Goal: Information Seeking & Learning: Learn about a topic

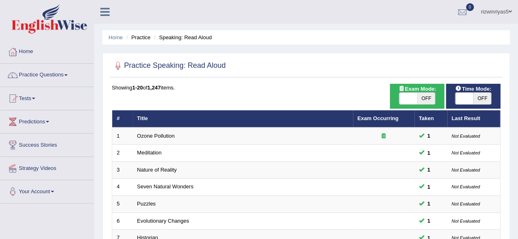
click at [422, 97] on span "OFF" at bounding box center [426, 98] width 18 height 11
checkbox input "true"
click at [422, 97] on div "ON OFF" at bounding box center [426, 98] width 54 height 11
click at [458, 97] on span at bounding box center [464, 98] width 18 height 11
checkbox input "true"
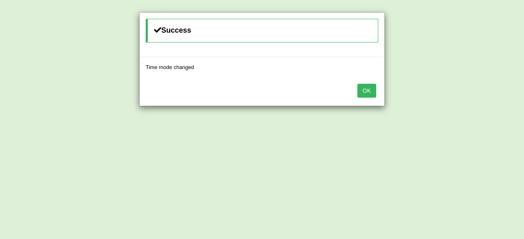
click at [365, 89] on button "OK" at bounding box center [366, 91] width 19 height 14
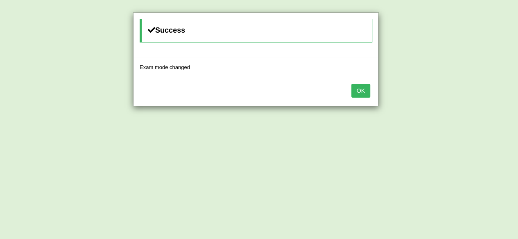
click at [365, 89] on button "OK" at bounding box center [360, 91] width 19 height 14
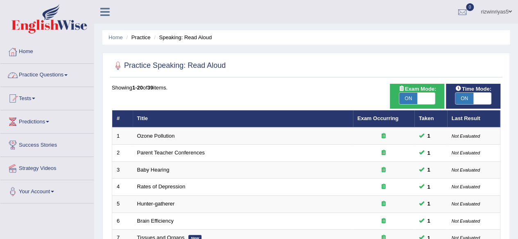
click at [65, 78] on link "Practice Questions" at bounding box center [46, 74] width 93 height 20
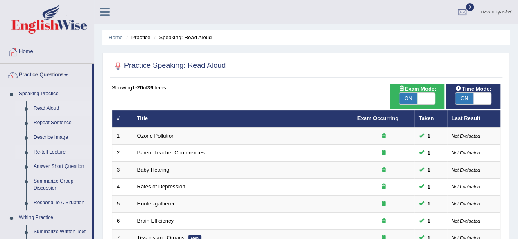
click at [56, 149] on link "Re-tell Lecture" at bounding box center [61, 152] width 62 height 15
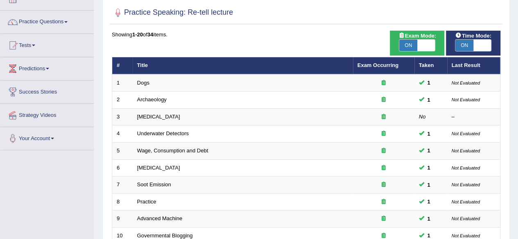
scroll to position [77, 0]
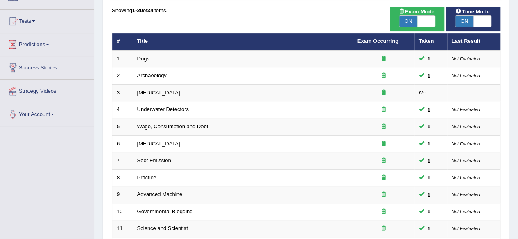
click at [517, 140] on html "Toggle navigation Home Practice Questions Speaking Practice Read Aloud Repeat S…" at bounding box center [259, 42] width 518 height 239
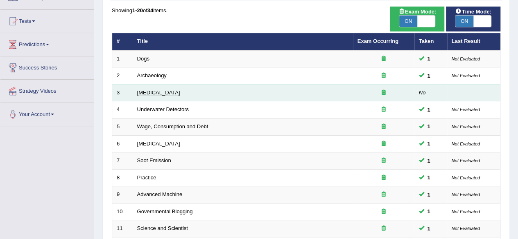
click at [171, 94] on link "[MEDICAL_DATA]" at bounding box center [158, 93] width 43 height 6
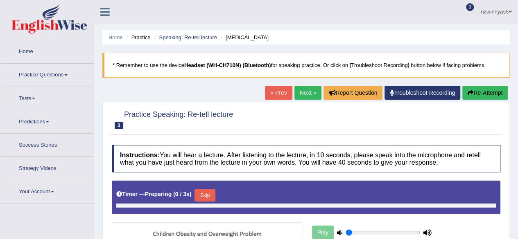
type input "0.9"
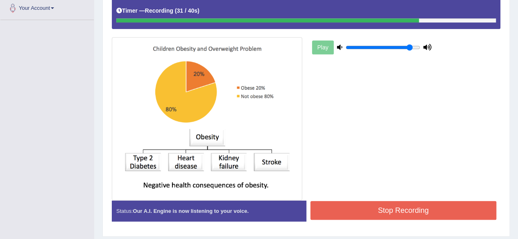
scroll to position [186, 0]
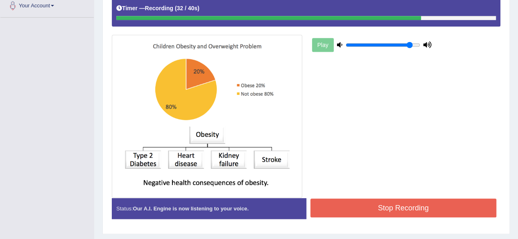
click at [469, 207] on button "Stop Recording" at bounding box center [403, 208] width 186 height 19
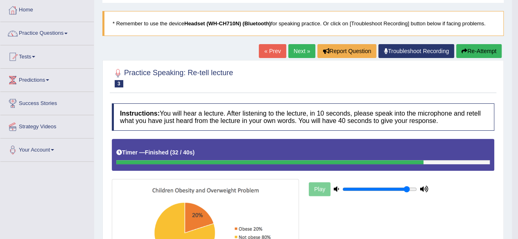
scroll to position [0, 0]
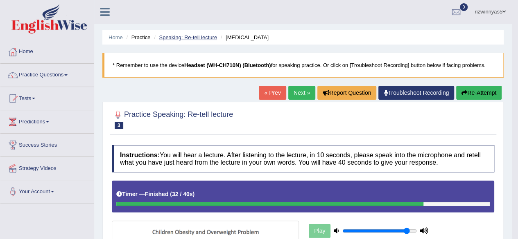
click at [194, 37] on link "Speaking: Re-tell lecture" at bounding box center [188, 37] width 58 height 6
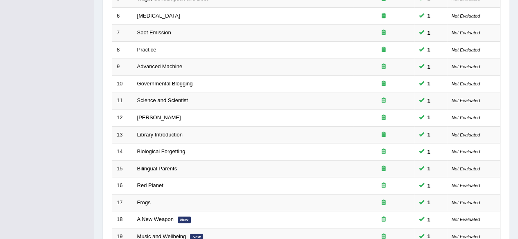
scroll to position [298, 0]
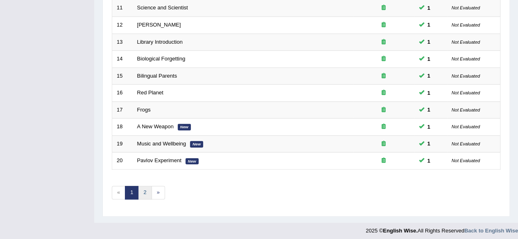
click at [140, 187] on link "2" at bounding box center [145, 193] width 14 height 14
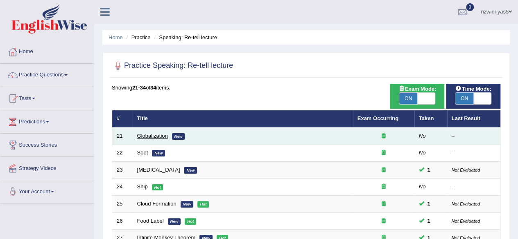
click at [155, 133] on link "Globalization" at bounding box center [152, 136] width 31 height 6
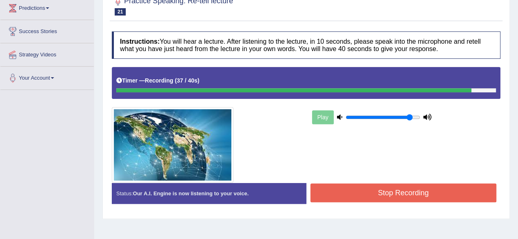
click at [457, 193] on button "Stop Recording" at bounding box center [403, 193] width 186 height 19
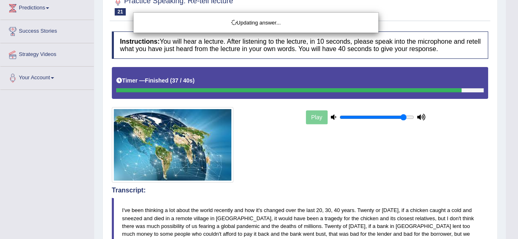
drag, startPoint x: 522, startPoint y: 90, endPoint x: 524, endPoint y: 140, distance: 50.8
click at [517, 126] on html "Toggle navigation Home Practice Questions Speaking Practice Read Aloud Repeat S…" at bounding box center [259, 5] width 518 height 239
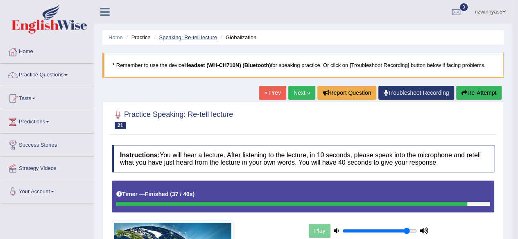
click at [209, 34] on link "Speaking: Re-tell lecture" at bounding box center [188, 37] width 58 height 6
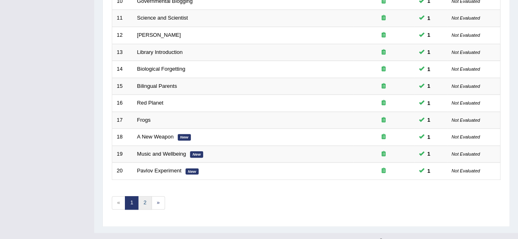
click at [146, 198] on link "2" at bounding box center [145, 203] width 14 height 14
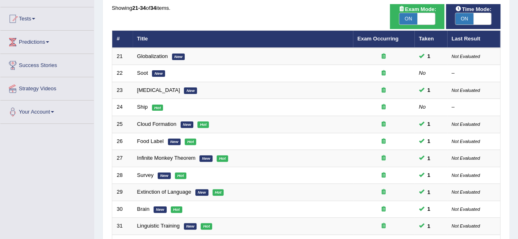
drag, startPoint x: 0, startPoint y: 0, endPoint x: 510, endPoint y: 112, distance: 522.6
click at [510, 112] on html "Toggle navigation Home Practice Questions Speaking Practice Read Aloud Repeat S…" at bounding box center [259, 39] width 518 height 239
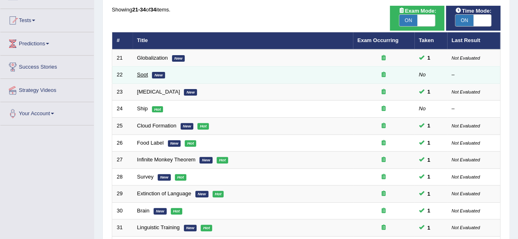
click at [143, 74] on link "Soot" at bounding box center [142, 75] width 11 height 6
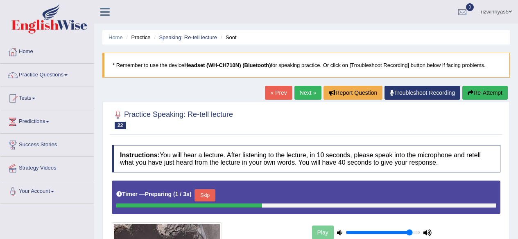
click at [517, 108] on html "Toggle navigation Home Practice Questions Speaking Practice Read Aloud Repeat S…" at bounding box center [259, 119] width 518 height 239
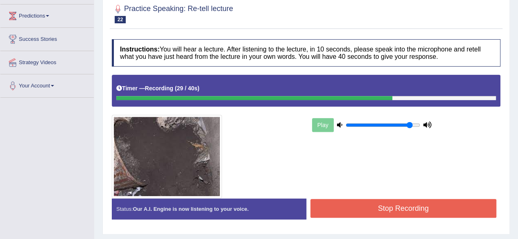
click at [442, 214] on button "Stop Recording" at bounding box center [403, 208] width 186 height 19
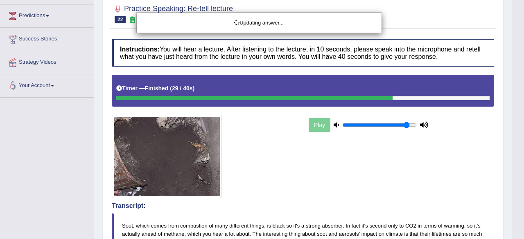
drag, startPoint x: 524, startPoint y: 91, endPoint x: 524, endPoint y: 174, distance: 82.7
click at [517, 133] on html "Toggle navigation Home Practice Questions Speaking Practice Read Aloud Repeat S…" at bounding box center [262, 13] width 524 height 239
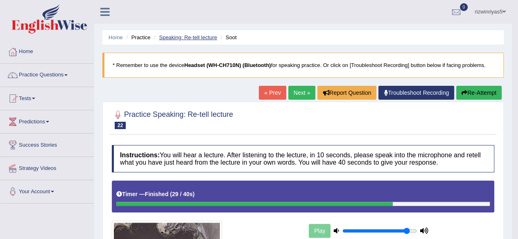
click at [198, 36] on link "Speaking: Re-tell lecture" at bounding box center [188, 37] width 58 height 6
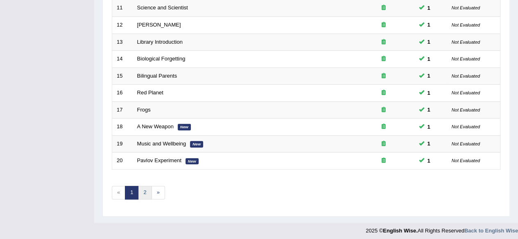
click at [143, 191] on link "2" at bounding box center [145, 193] width 14 height 14
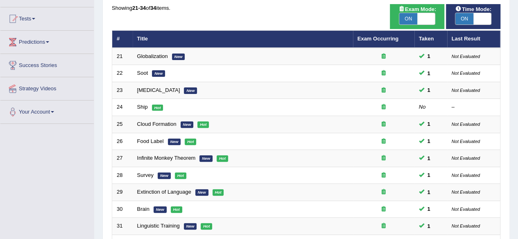
scroll to position [79, 0]
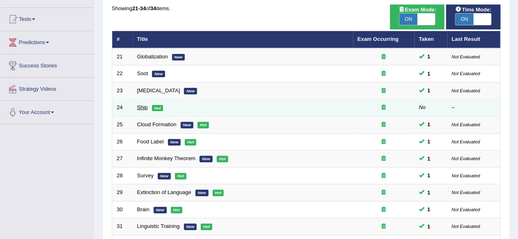
click at [145, 106] on link "Ship" at bounding box center [142, 107] width 11 height 6
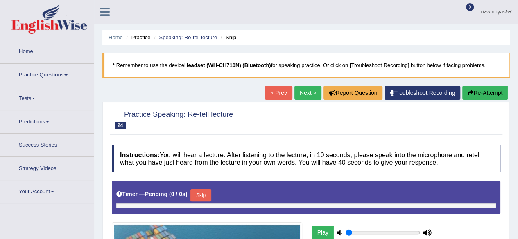
type input "0.9"
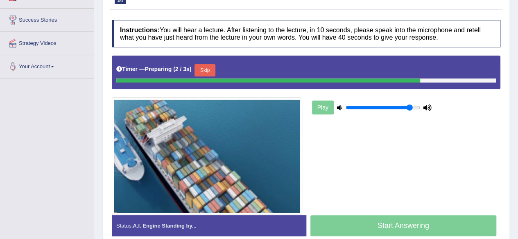
drag, startPoint x: 524, startPoint y: 97, endPoint x: 524, endPoint y: 163, distance: 66.3
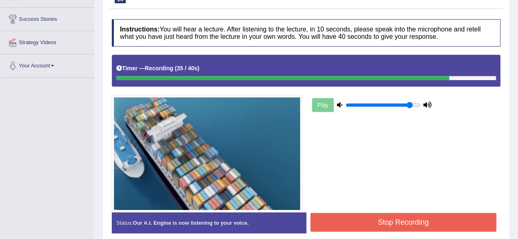
click at [434, 220] on button "Stop Recording" at bounding box center [403, 222] width 186 height 19
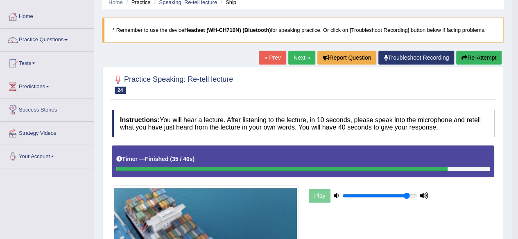
scroll to position [0, 0]
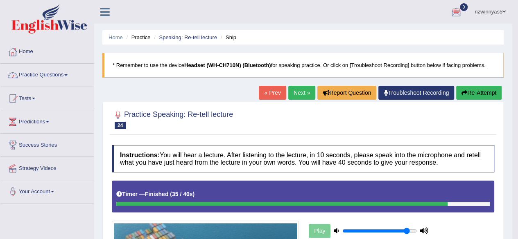
click at [73, 69] on link "Practice Questions" at bounding box center [46, 74] width 93 height 20
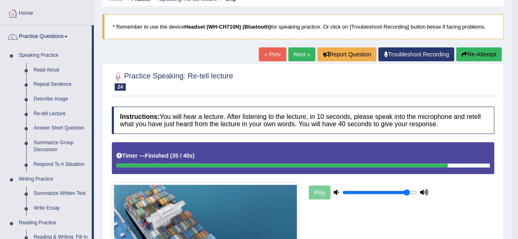
scroll to position [47, 0]
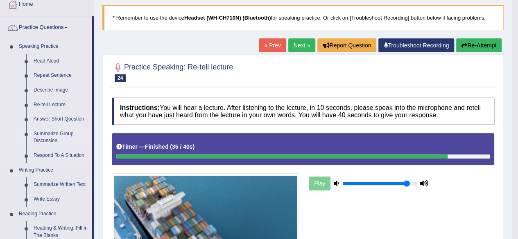
click at [47, 138] on link "Summarize Group Discussion" at bounding box center [61, 138] width 62 height 22
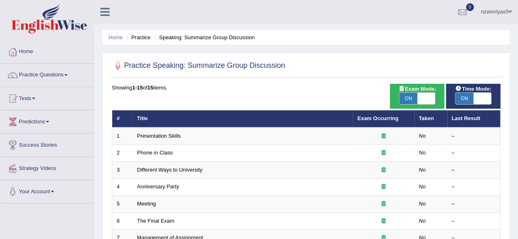
click at [517, 59] on html "Toggle navigation Home Practice Questions Speaking Practice Read Aloud Repeat S…" at bounding box center [259, 119] width 518 height 239
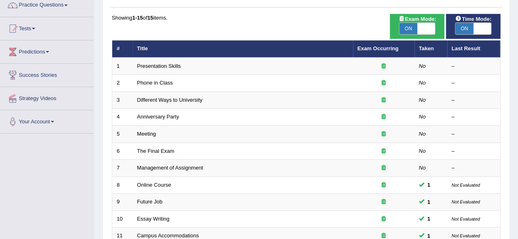
scroll to position [70, 0]
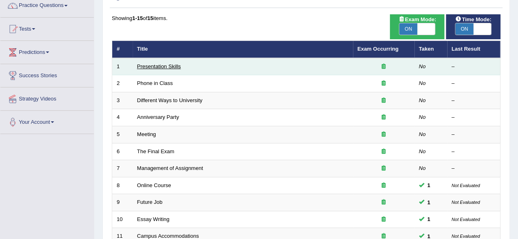
click at [175, 68] on link "Presentation Skills" at bounding box center [159, 66] width 44 height 6
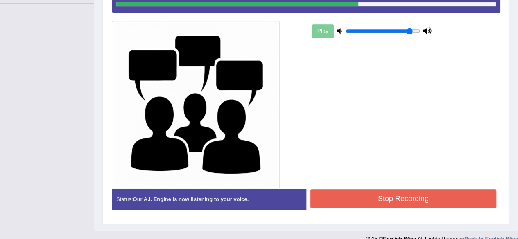
scroll to position [210, 0]
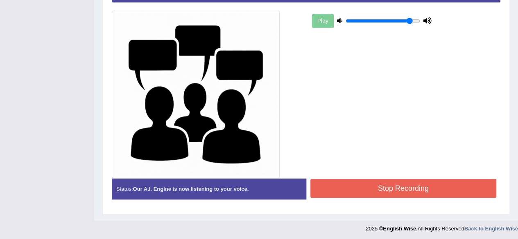
click at [441, 181] on button "Stop Recording" at bounding box center [403, 188] width 186 height 19
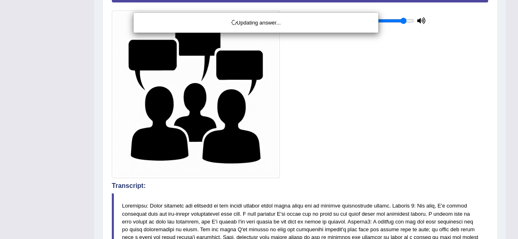
drag, startPoint x: 524, startPoint y: 103, endPoint x: 524, endPoint y: 166, distance: 63.0
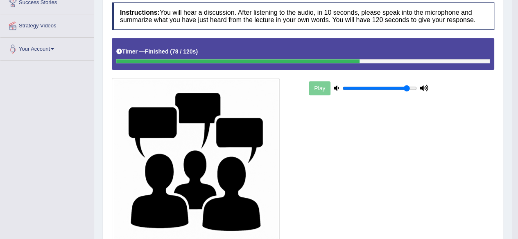
scroll to position [0, 0]
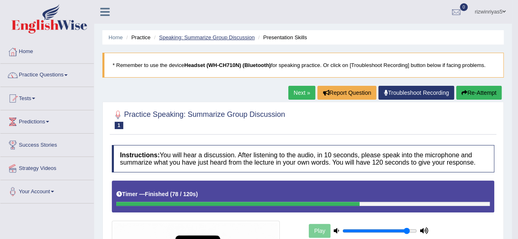
click at [222, 35] on link "Speaking: Summarize Group Discussion" at bounding box center [206, 37] width 95 height 6
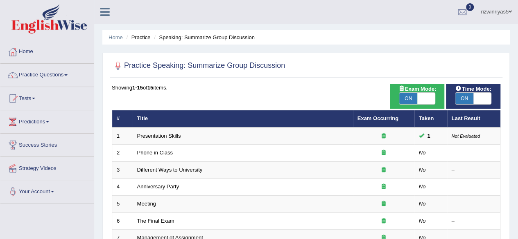
click at [517, 217] on html "Toggle navigation Home Practice Questions Speaking Practice Read Aloud Repeat S…" at bounding box center [259, 119] width 518 height 239
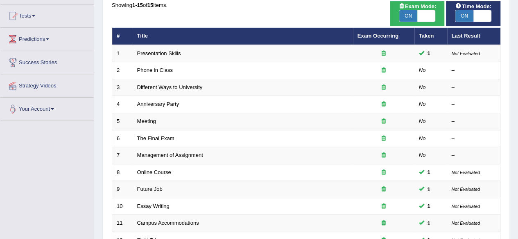
scroll to position [81, 0]
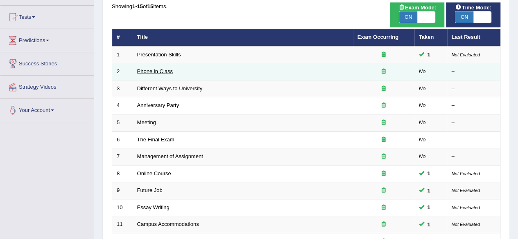
click at [156, 68] on link "Phone in Class" at bounding box center [155, 71] width 36 height 6
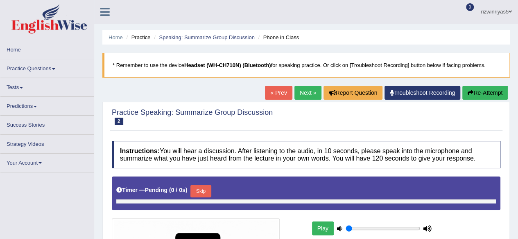
type input "0.9"
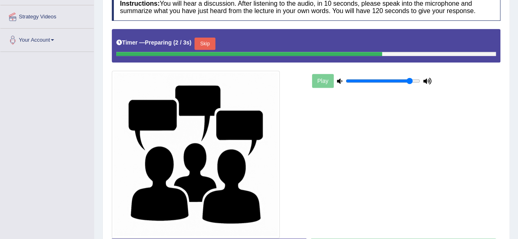
scroll to position [158, 0]
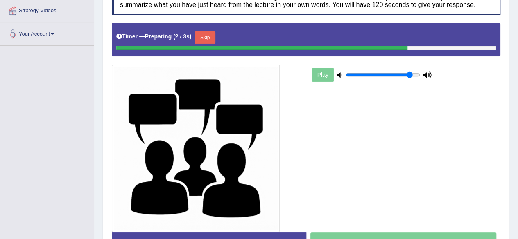
drag, startPoint x: 524, startPoint y: 83, endPoint x: 524, endPoint y: 162, distance: 79.0
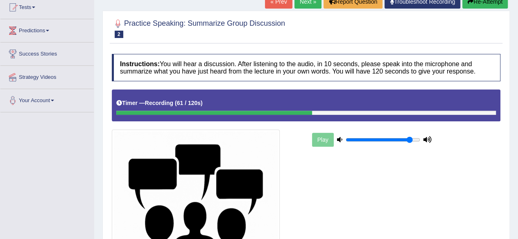
scroll to position [0, 0]
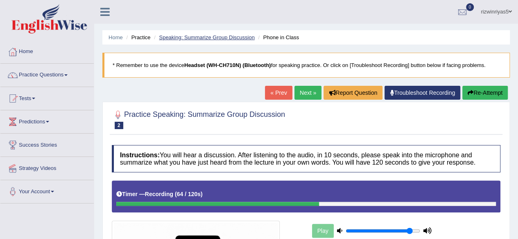
click at [232, 36] on link "Speaking: Summarize Group Discussion" at bounding box center [206, 37] width 95 height 6
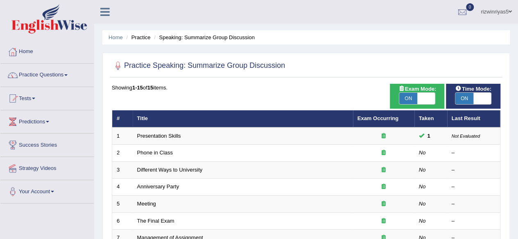
click at [232, 36] on li "Speaking: Summarize Group Discussion" at bounding box center [203, 38] width 103 height 8
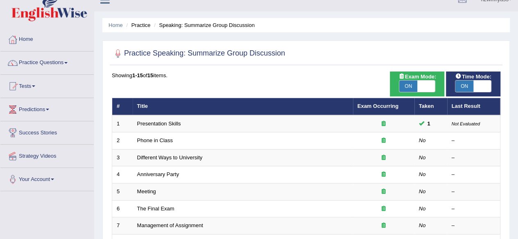
scroll to position [5, 0]
